Goal: Task Accomplishment & Management: Use online tool/utility

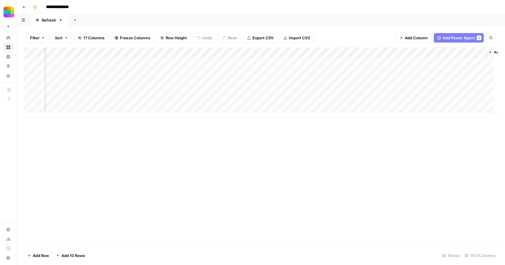
scroll to position [0, 521]
click at [454, 61] on div "Add Column" at bounding box center [261, 82] width 474 height 70
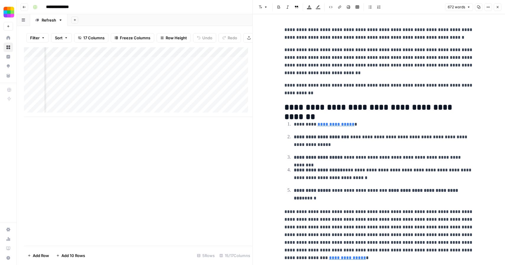
click at [498, 8] on icon "button" at bounding box center [497, 7] width 4 height 4
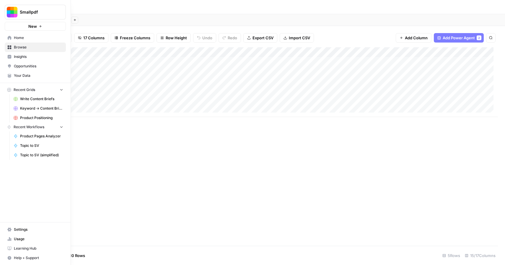
click at [14, 228] on span "Settings" at bounding box center [38, 229] width 49 height 5
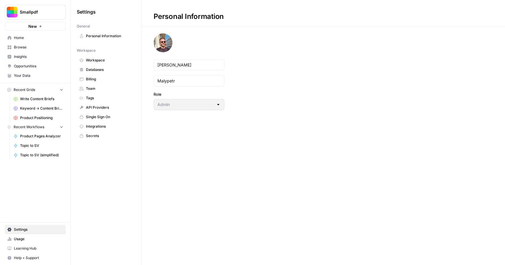
click at [105, 59] on span "Workspace" at bounding box center [109, 60] width 47 height 5
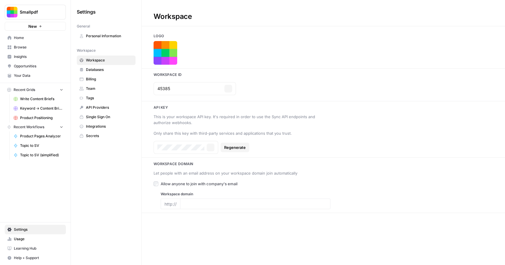
type input "[DOMAIN_NAME]"
click at [94, 86] on span "Team" at bounding box center [109, 88] width 47 height 5
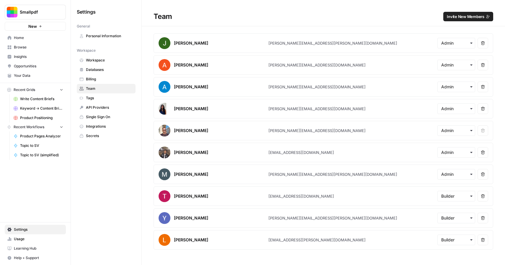
click at [30, 36] on span "Home" at bounding box center [38, 37] width 49 height 5
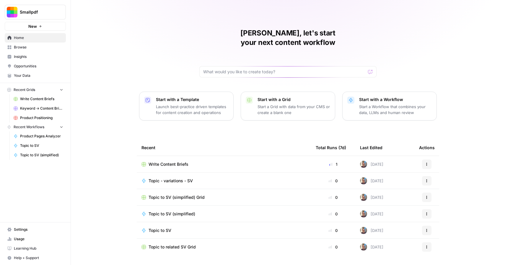
click at [39, 48] on span "Browse" at bounding box center [38, 47] width 49 height 5
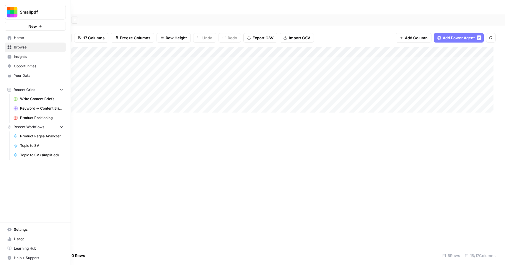
click at [16, 228] on span "Settings" at bounding box center [38, 229] width 49 height 5
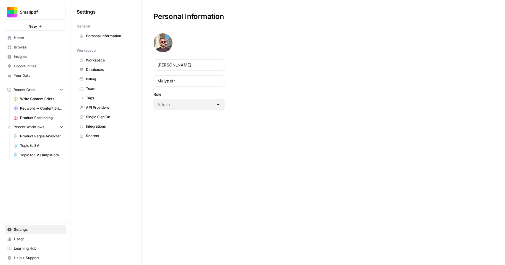
click at [105, 90] on span "Team" at bounding box center [109, 88] width 47 height 5
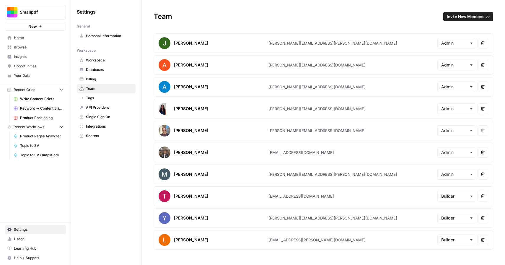
click at [468, 17] on span "Invite New Members" at bounding box center [464, 17] width 37 height 6
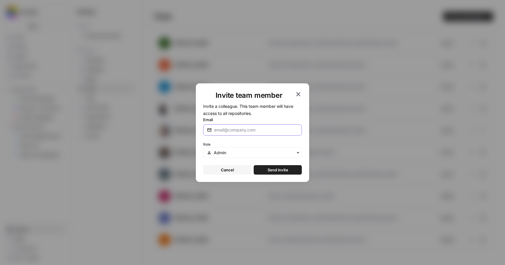
click at [271, 130] on input "Email" at bounding box center [256, 130] width 84 height 6
paste input "ayla@smallpdf.com"
type input "ayla@smallpdf.com"
click at [238, 153] on input "text" at bounding box center [256, 153] width 84 height 6
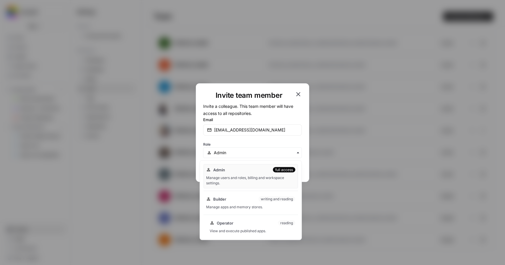
click at [255, 224] on div "Operator reading" at bounding box center [252, 223] width 86 height 6
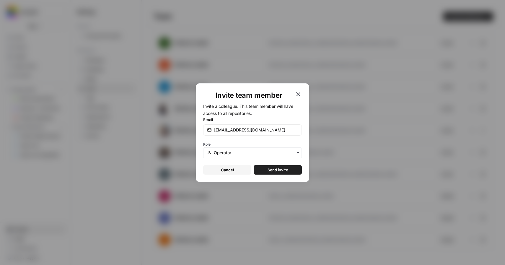
click at [276, 169] on span "Send invite" at bounding box center [277, 170] width 21 height 6
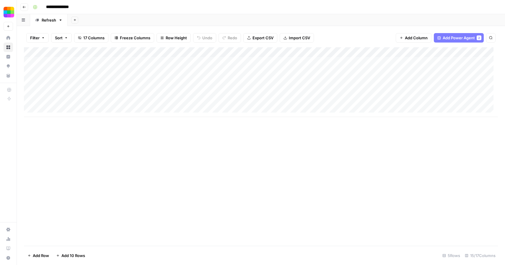
click at [83, 73] on div "Add Column" at bounding box center [261, 82] width 474 height 70
type textarea "**********"
click at [132, 135] on div "Add Column" at bounding box center [261, 146] width 474 height 198
click at [155, 71] on div "Add Column" at bounding box center [261, 82] width 474 height 70
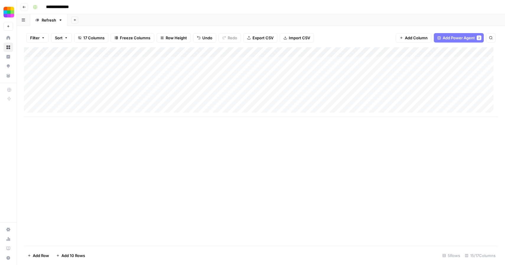
click at [337, 72] on div "Add Column" at bounding box center [261, 82] width 474 height 70
click at [455, 61] on div "Add Column" at bounding box center [261, 82] width 474 height 70
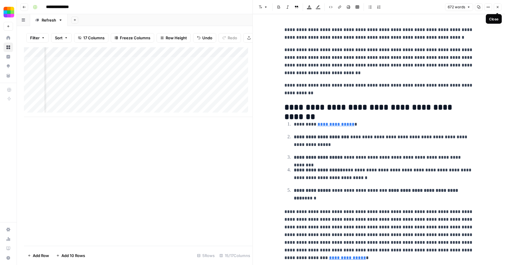
click at [495, 7] on icon "button" at bounding box center [497, 7] width 4 height 4
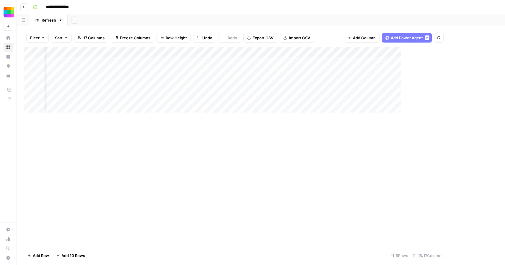
scroll to position [0, 514]
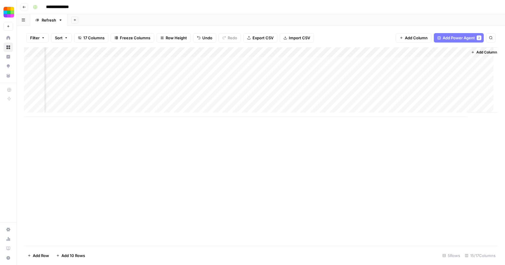
click at [461, 60] on div "Add Column" at bounding box center [261, 82] width 474 height 70
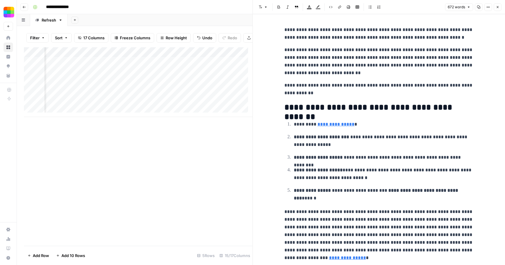
click at [488, 7] on icon "button" at bounding box center [488, 7] width 4 height 4
click at [407, 70] on p "**********" at bounding box center [378, 61] width 189 height 31
click at [496, 6] on icon "button" at bounding box center [497, 7] width 4 height 4
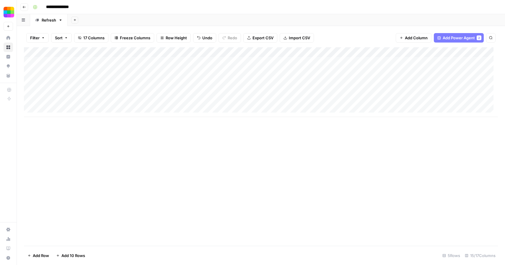
click at [222, 70] on div "Add Column" at bounding box center [261, 82] width 474 height 70
click at [228, 72] on div "Add Column" at bounding box center [261, 82] width 474 height 70
click at [260, 72] on div "Add Column" at bounding box center [261, 82] width 474 height 70
click at [283, 71] on div "Add Column" at bounding box center [261, 82] width 474 height 70
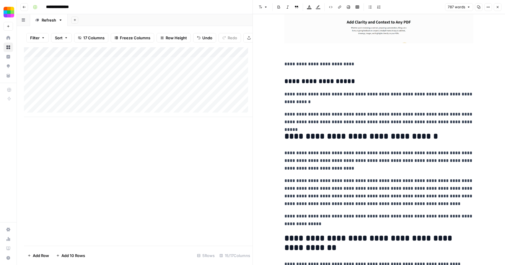
scroll to position [589, 0]
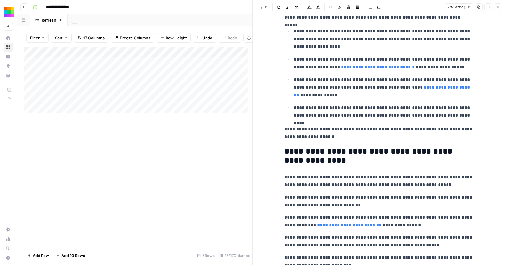
click at [497, 7] on icon "button" at bounding box center [497, 7] width 4 height 4
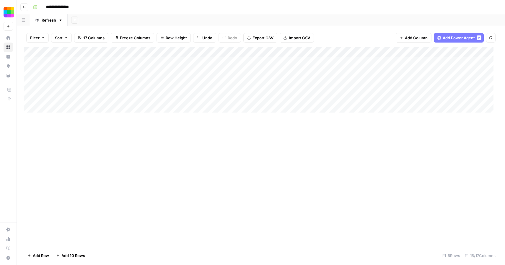
click at [71, 83] on div "Add Column" at bounding box center [261, 82] width 474 height 70
click at [73, 82] on div "Add Column" at bounding box center [261, 82] width 474 height 70
type textarea "**********"
click at [155, 81] on div "Add Column" at bounding box center [261, 82] width 474 height 70
click at [178, 78] on div "Add Column" at bounding box center [261, 82] width 474 height 70
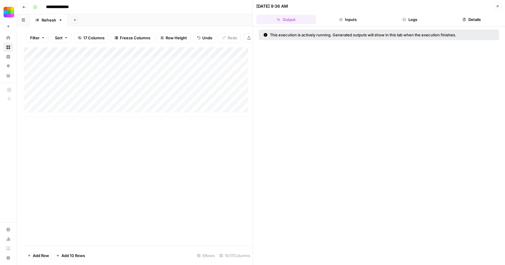
click at [177, 84] on div at bounding box center [156, 81] width 54 height 11
click at [178, 87] on div at bounding box center [156, 81] width 54 height 11
click at [499, 6] on span "Close" at bounding box center [499, 6] width 0 height 0
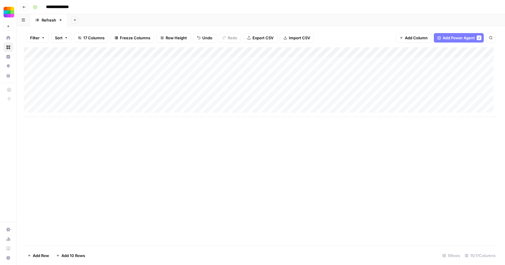
click at [154, 81] on div "Add Column" at bounding box center [261, 82] width 474 height 70
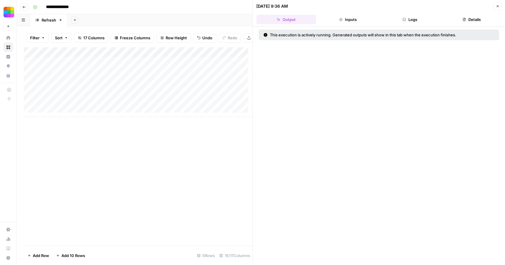
click at [496, 5] on icon "button" at bounding box center [497, 6] width 4 height 4
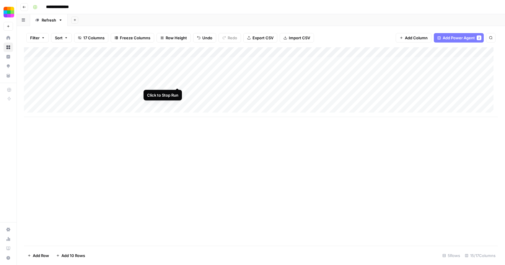
click at [176, 81] on div "Add Column" at bounding box center [261, 82] width 474 height 70
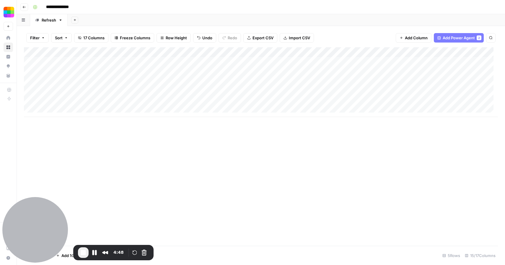
click at [90, 90] on div "Add Column" at bounding box center [261, 82] width 474 height 70
click at [90, 91] on div "Add Column" at bounding box center [261, 82] width 474 height 70
type textarea "**********"
click at [187, 89] on div "Add Column" at bounding box center [261, 82] width 474 height 70
click at [155, 91] on div "Add Column" at bounding box center [261, 82] width 474 height 70
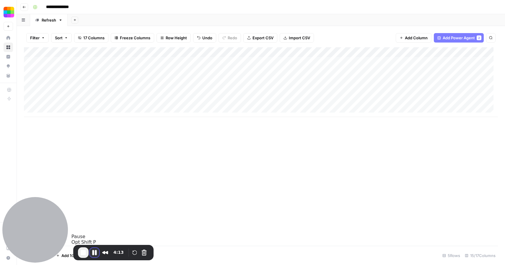
click at [96, 251] on button "Pause Recording" at bounding box center [94, 252] width 9 height 9
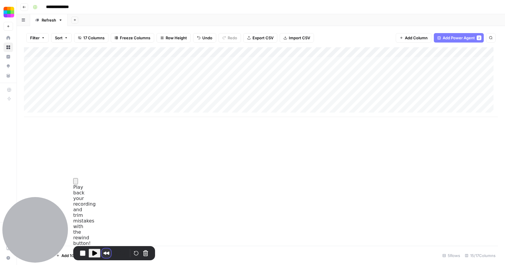
click at [105, 253] on button "Rewind and Trim Recording" at bounding box center [105, 252] width 9 height 9
click at [490, 17] on span at bounding box center [490, 15] width 0 height 4
click at [178, 91] on div "Add Column" at bounding box center [261, 82] width 474 height 70
click at [31, 91] on div "Add Column" at bounding box center [261, 82] width 474 height 70
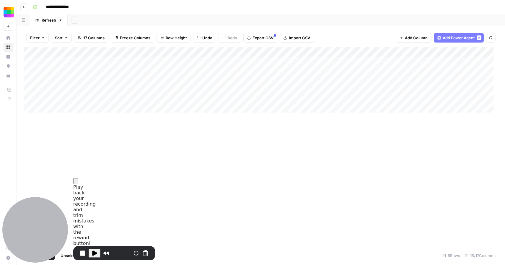
click at [31, 82] on div "Add Column" at bounding box center [261, 82] width 474 height 70
click at [29, 71] on div "Add Column" at bounding box center [261, 82] width 474 height 70
click at [144, 250] on button "Cancel Recording" at bounding box center [145, 252] width 9 height 9
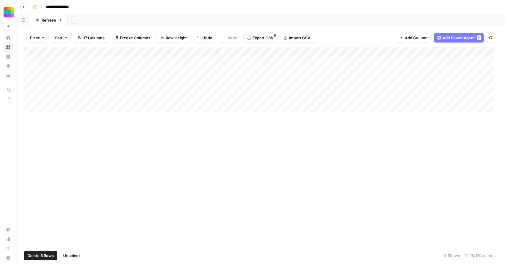
click at [43, 254] on span "Delete 3 Rows" at bounding box center [40, 255] width 26 height 6
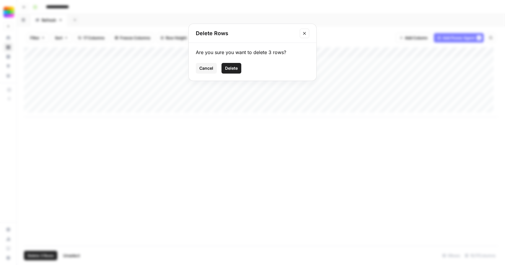
click at [235, 68] on span "Delete" at bounding box center [231, 68] width 13 height 6
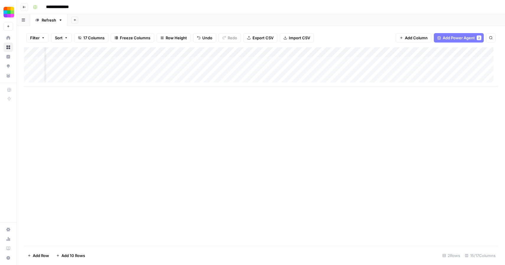
scroll to position [0, 0]
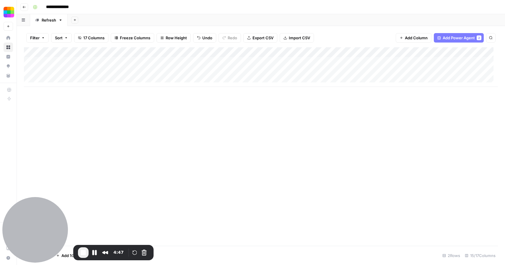
click at [80, 71] on div "Add Column" at bounding box center [261, 67] width 474 height 40
click at [82, 72] on div "Add Column" at bounding box center [261, 67] width 474 height 40
type textarea "**********"
click at [157, 72] on div "Add Column" at bounding box center [261, 67] width 474 height 40
click at [96, 251] on button "Pause Recording" at bounding box center [94, 252] width 9 height 9
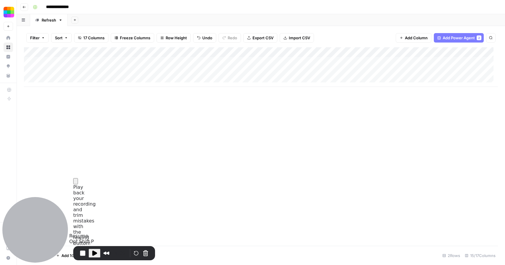
click at [94, 250] on span "Play Recording" at bounding box center [94, 252] width 7 height 7
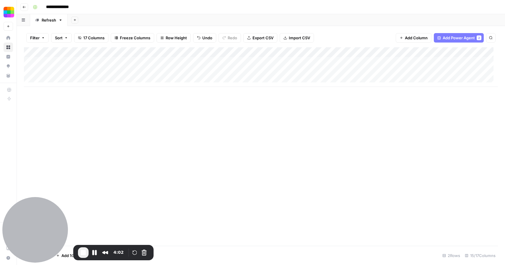
click at [209, 70] on div "Add Column" at bounding box center [261, 67] width 474 height 40
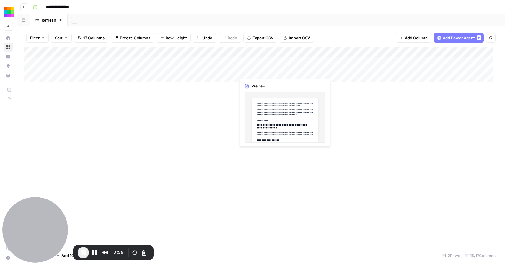
click at [255, 71] on div "Add Column" at bounding box center [261, 67] width 474 height 40
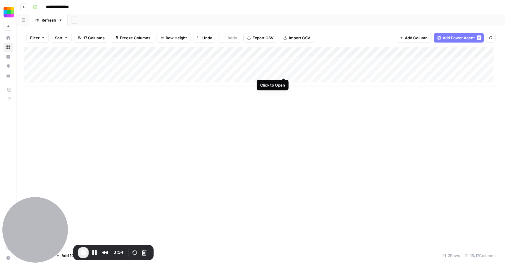
click at [284, 72] on div "Add Column" at bounding box center [261, 67] width 474 height 40
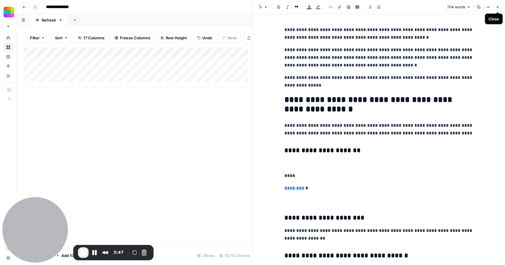
click at [498, 6] on icon "button" at bounding box center [497, 7] width 4 height 4
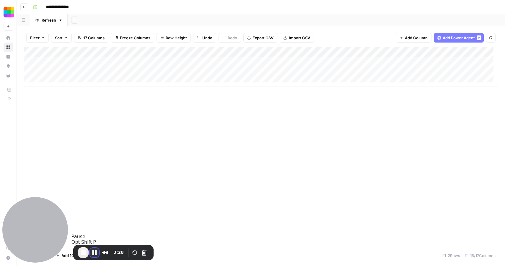
click at [94, 253] on button "Pause Recording" at bounding box center [94, 252] width 9 height 9
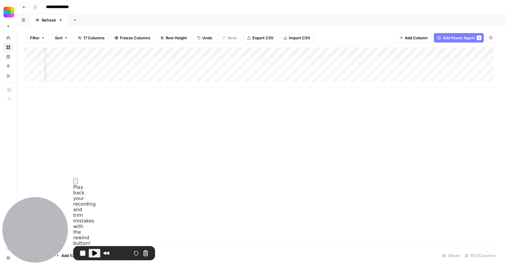
scroll to position [0, 147]
click at [189, 71] on div "Add Column" at bounding box center [261, 67] width 474 height 40
click at [271, 71] on div "Add Column" at bounding box center [261, 67] width 474 height 40
click at [274, 75] on div "Add Column" at bounding box center [261, 67] width 474 height 40
click at [270, 101] on div "Add Column" at bounding box center [261, 146] width 474 height 198
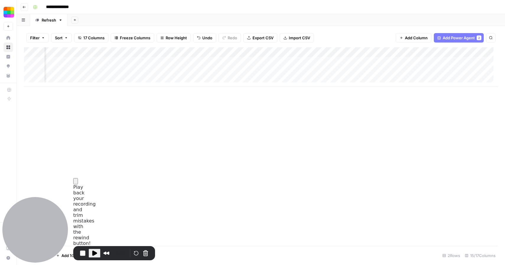
click at [78, 184] on button "Close" at bounding box center [75, 181] width 5 height 6
click at [96, 253] on span "Play Recording" at bounding box center [94, 252] width 7 height 7
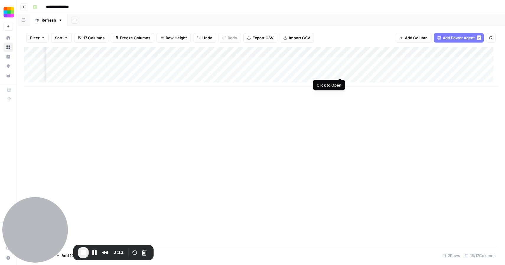
click at [340, 71] on div "Add Column" at bounding box center [261, 67] width 474 height 40
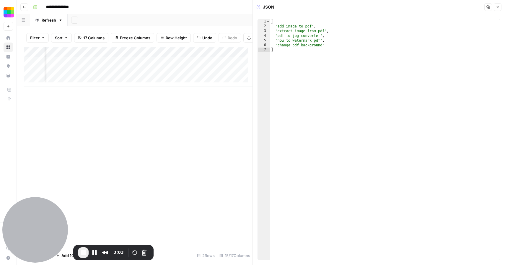
type textarea "**********"
click at [325, 45] on div "[ "add image to pdf" , "extract image from pdf" , "pdf to jpg converter" , "how…" at bounding box center [385, 144] width 230 height 250
click at [499, 7] on span "Close" at bounding box center [499, 7] width 0 height 0
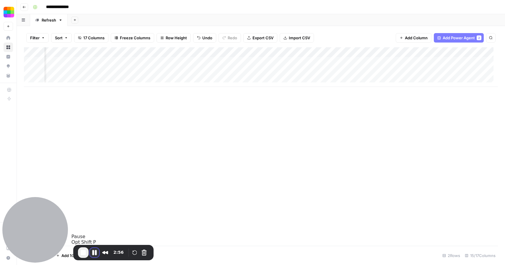
click at [93, 253] on button "Pause Recording" at bounding box center [94, 252] width 9 height 9
click at [233, 72] on div "Add Column" at bounding box center [261, 67] width 474 height 40
click at [94, 253] on span "Play Recording" at bounding box center [93, 252] width 7 height 7
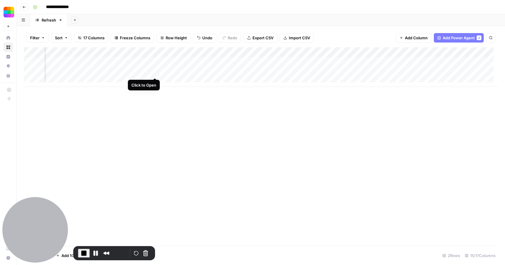
click at [155, 73] on div "Add Column" at bounding box center [261, 67] width 474 height 40
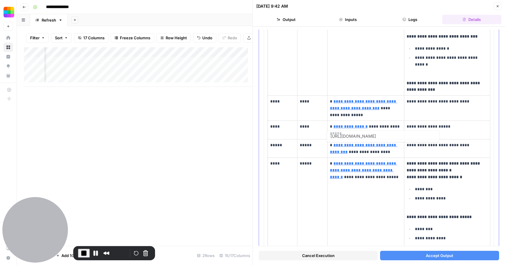
type input "https://ironpdf.com/how-to/background-foreground/"
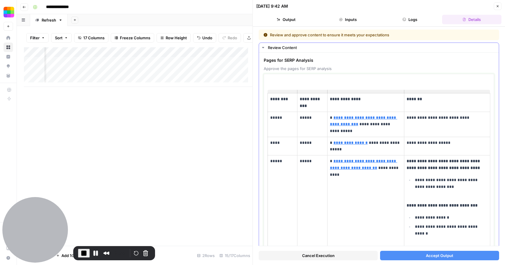
click at [315, 142] on p "*****" at bounding box center [311, 142] width 25 height 7
drag, startPoint x: 451, startPoint y: 142, endPoint x: 407, endPoint y: 144, distance: 44.0
click at [407, 144] on p "**********" at bounding box center [444, 142] width 76 height 7
click at [451, 145] on p "**********" at bounding box center [444, 142] width 76 height 7
click at [437, 252] on span "Accept Output" at bounding box center [438, 255] width 27 height 6
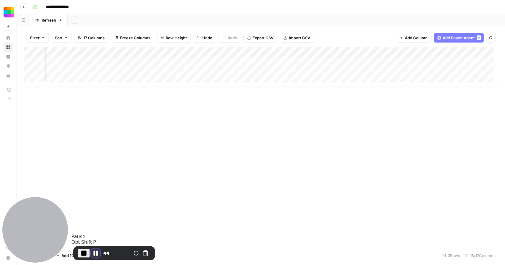
click at [93, 252] on button "Pause Recording" at bounding box center [95, 252] width 9 height 9
click at [154, 71] on div "Add Column" at bounding box center [261, 67] width 474 height 40
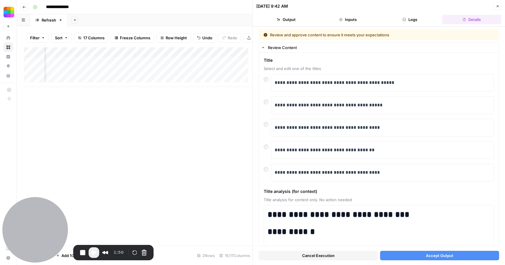
click at [498, 5] on icon "button" at bounding box center [497, 6] width 4 height 4
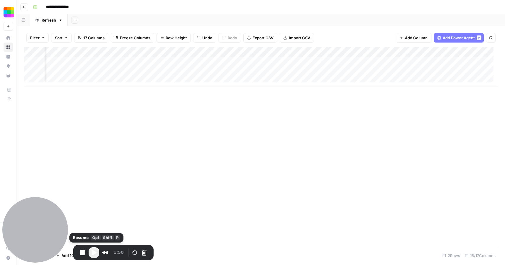
click at [94, 252] on span "Play Recording" at bounding box center [93, 252] width 7 height 7
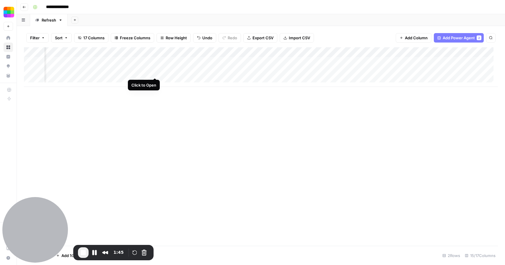
click at [155, 72] on div "Add Column" at bounding box center [261, 67] width 474 height 40
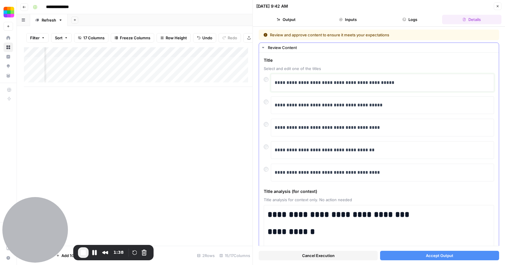
click at [324, 83] on p "**********" at bounding box center [379, 83] width 211 height 8
click at [412, 81] on p "**********" at bounding box center [379, 83] width 211 height 8
drag, startPoint x: 397, startPoint y: 83, endPoint x: 281, endPoint y: 83, distance: 116.3
click at [281, 83] on p "**********" at bounding box center [379, 83] width 211 height 8
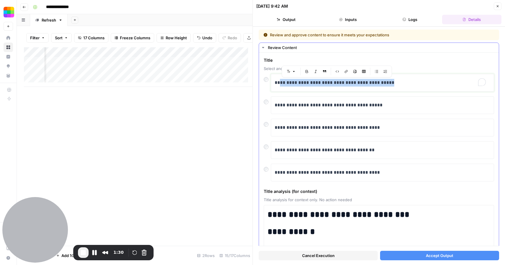
click at [394, 80] on p "**********" at bounding box center [379, 83] width 211 height 8
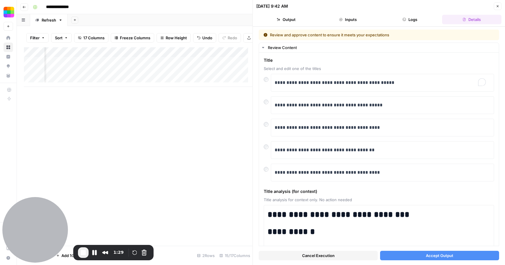
click at [444, 252] on span "Accept Output" at bounding box center [438, 255] width 27 height 6
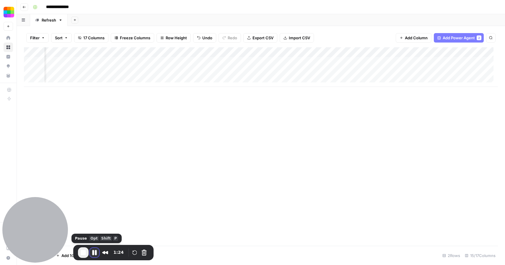
click at [94, 252] on button "Pause Recording" at bounding box center [94, 252] width 9 height 9
